Goal: Transaction & Acquisition: Purchase product/service

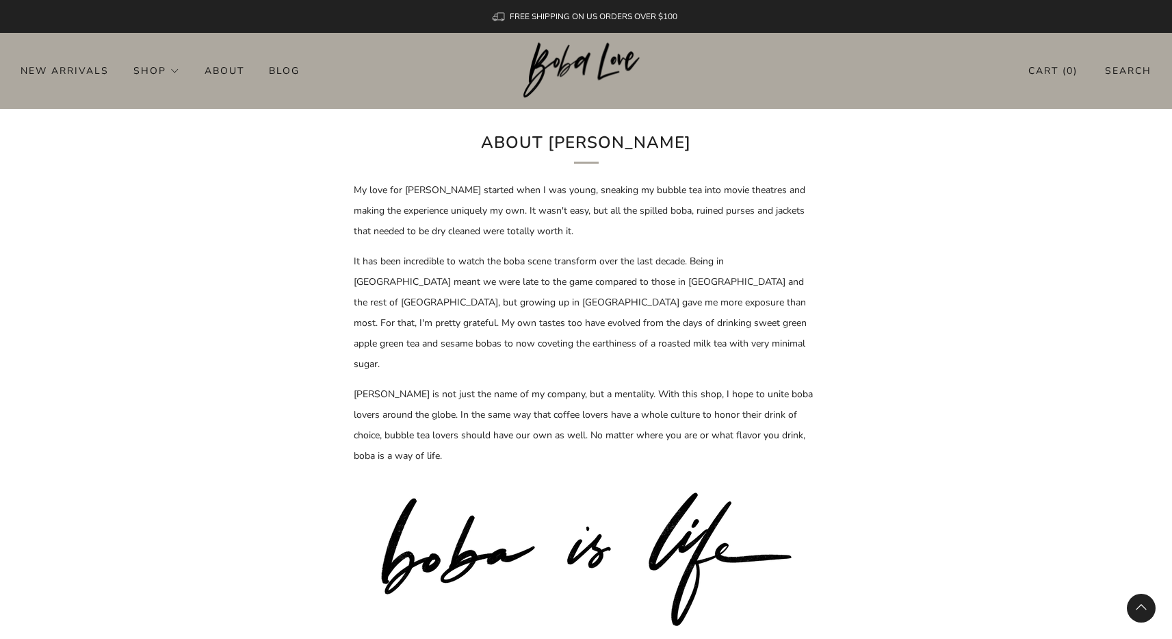
scroll to position [873, 0]
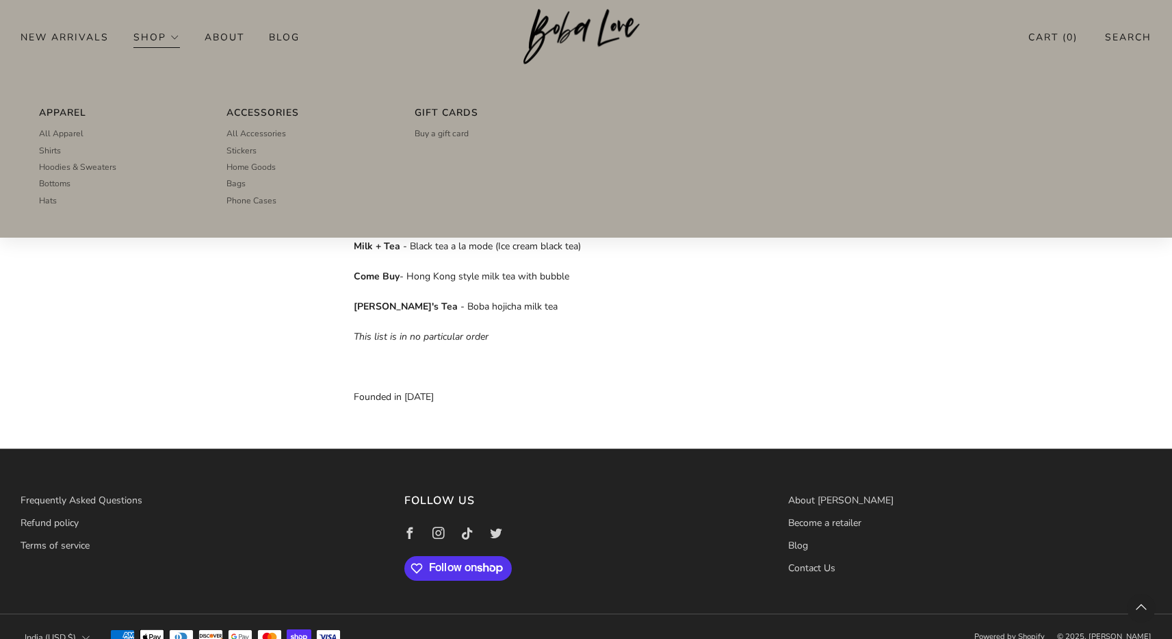
click at [165, 38] on link "Shop" at bounding box center [156, 37] width 47 height 22
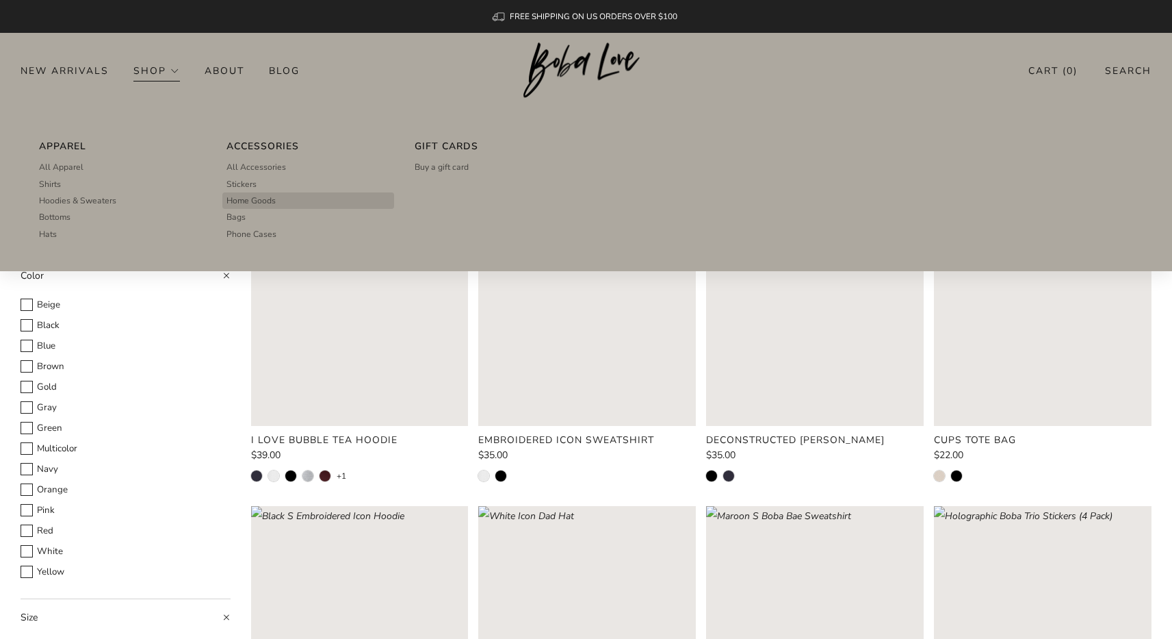
click at [272, 199] on span "Home Goods" at bounding box center [251, 200] width 49 height 12
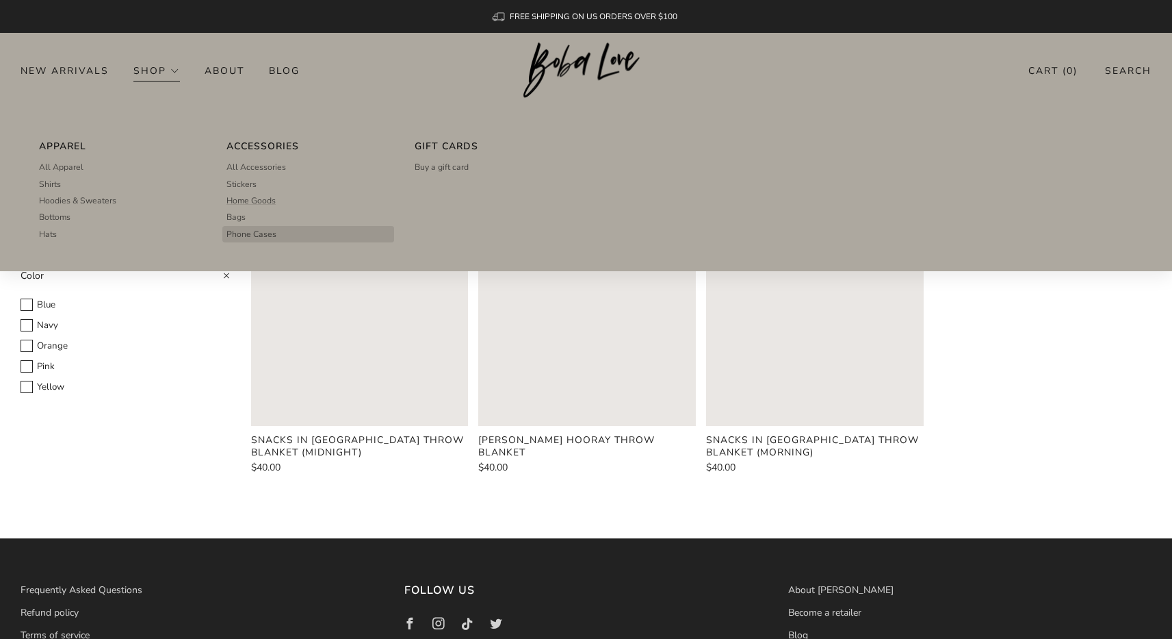
click at [260, 229] on span "Phone Cases" at bounding box center [252, 234] width 50 height 12
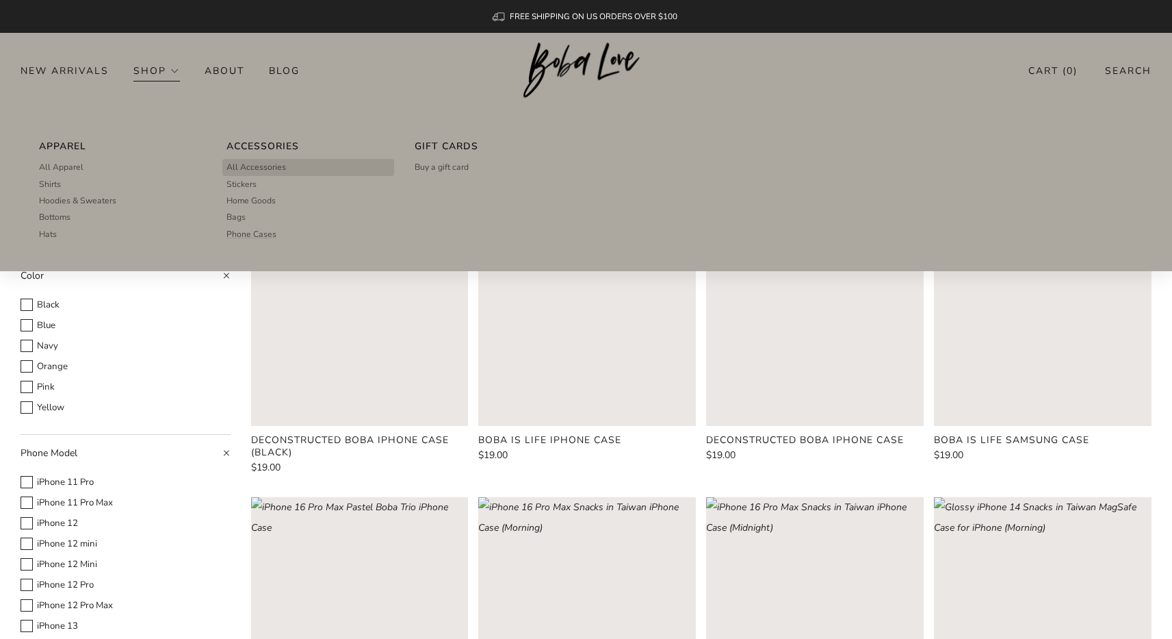
click at [264, 166] on span "All Accessories" at bounding box center [257, 167] width 60 height 12
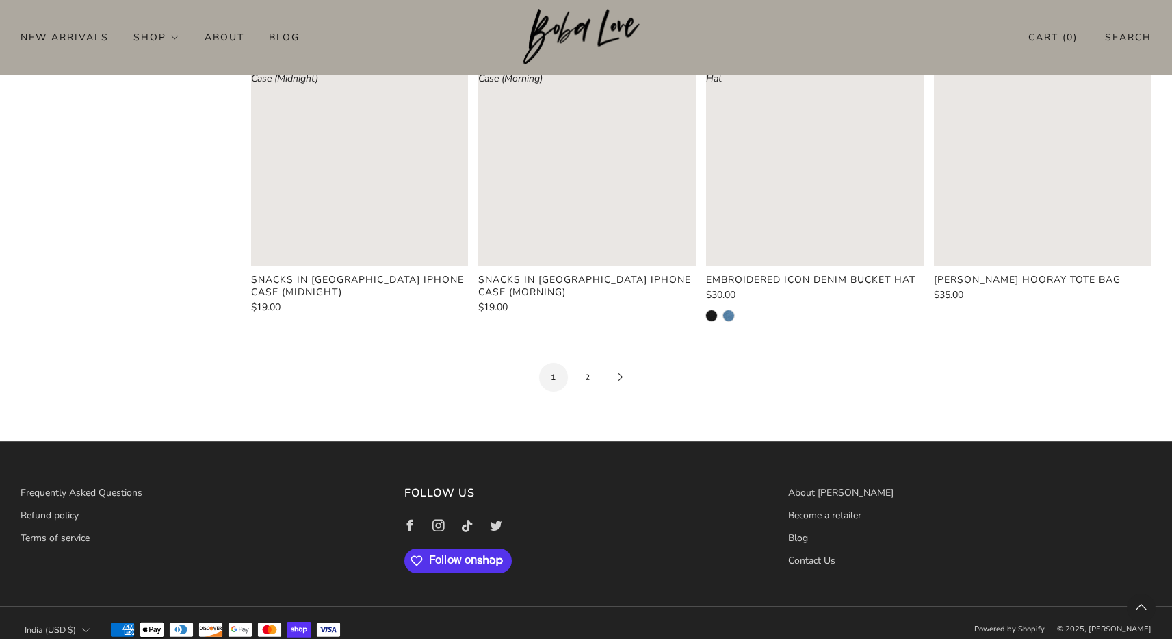
scroll to position [1653, 0]
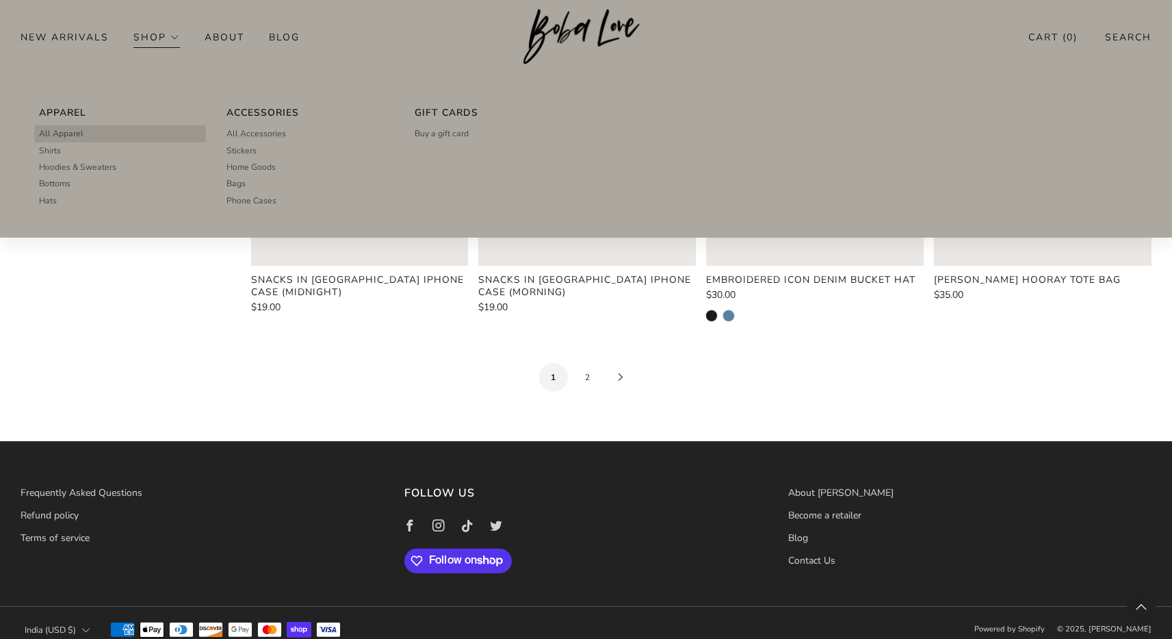
click at [77, 127] on span "All Apparel" at bounding box center [61, 133] width 44 height 12
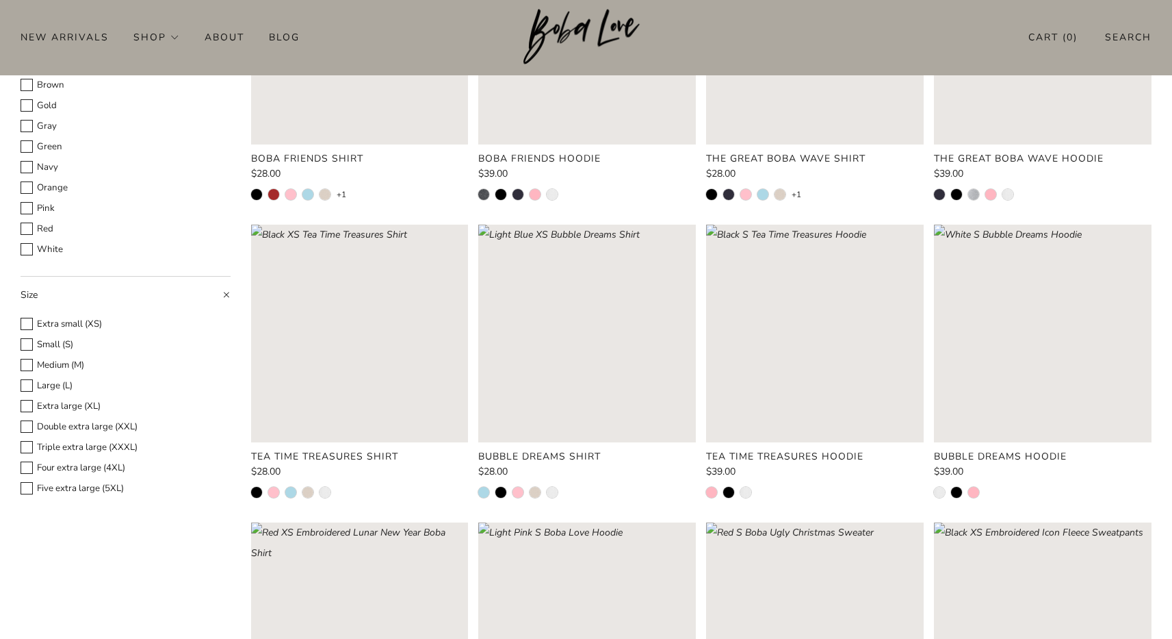
scroll to position [281, 0]
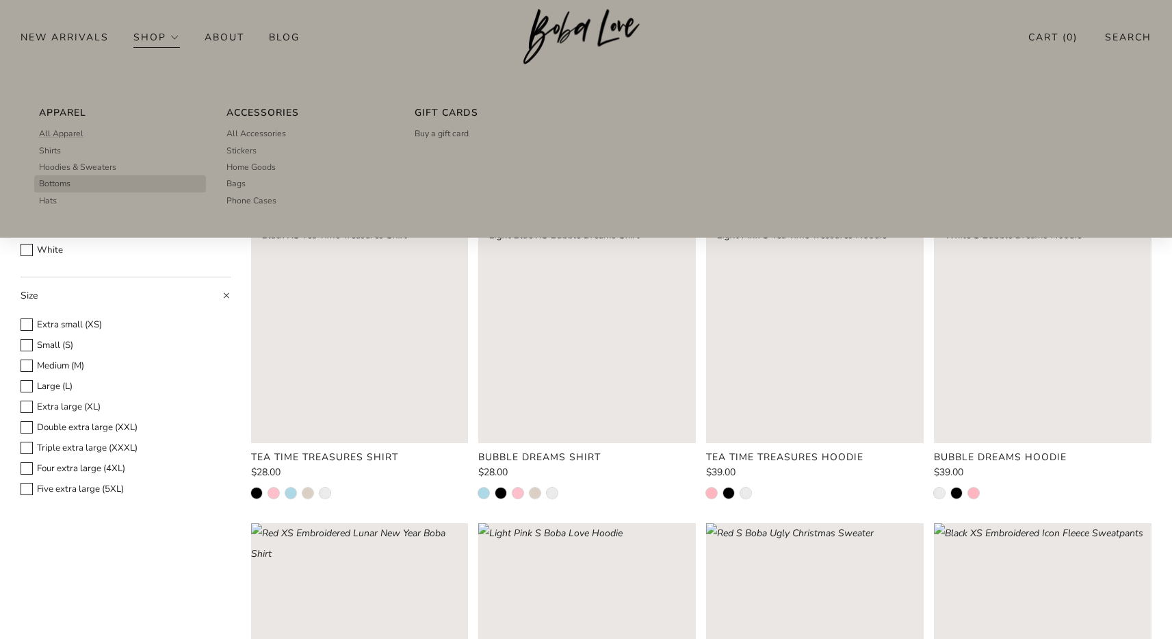
click at [118, 181] on link "Bottoms" at bounding box center [121, 183] width 164 height 16
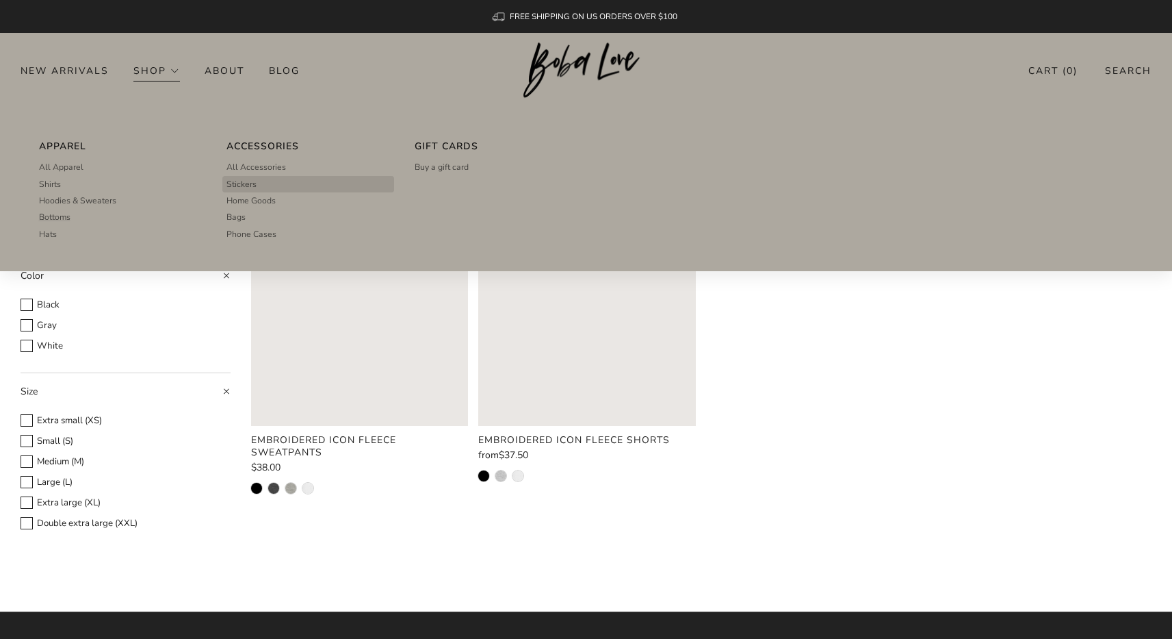
click at [277, 180] on link "Stickers" at bounding box center [309, 184] width 164 height 16
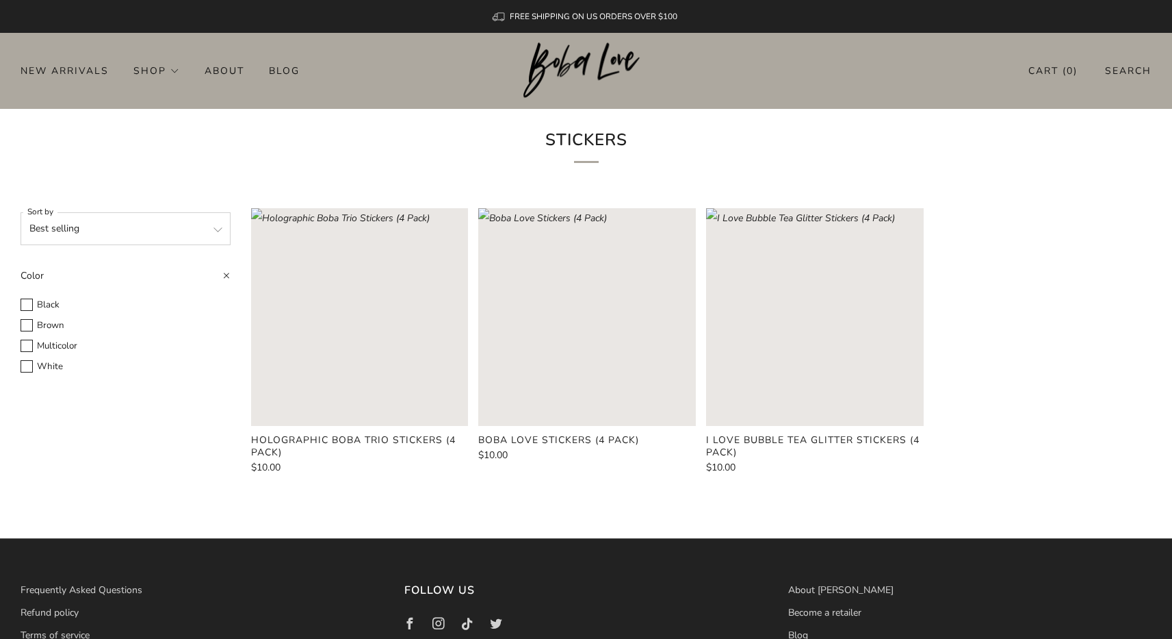
click at [671, 256] on rect "Loading image: Boba Love Stickers (4 Pack)" at bounding box center [587, 317] width 218 height 218
